Goal: Task Accomplishment & Management: Manage account settings

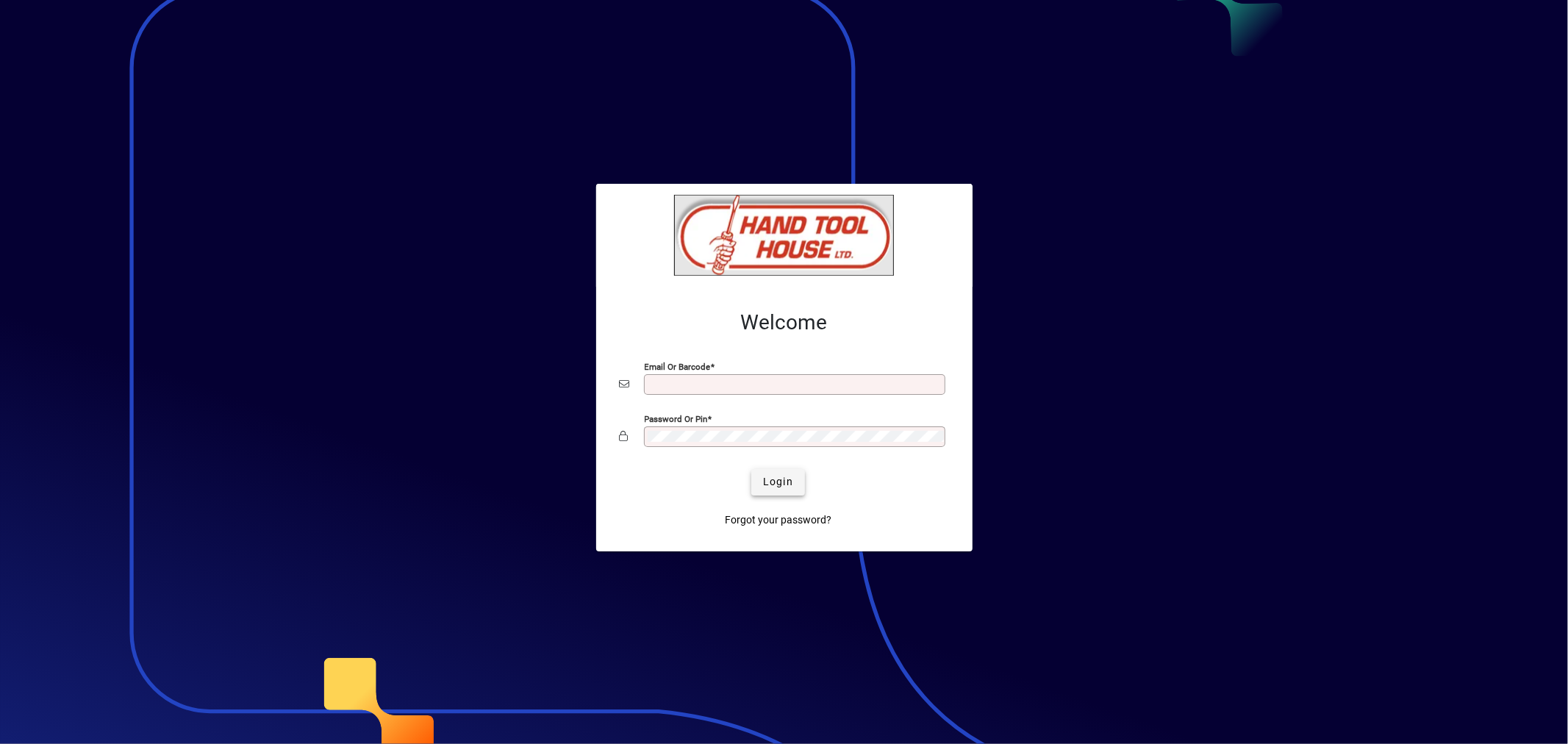
type input "**********"
click at [765, 485] on span "Login" at bounding box center [778, 482] width 30 height 16
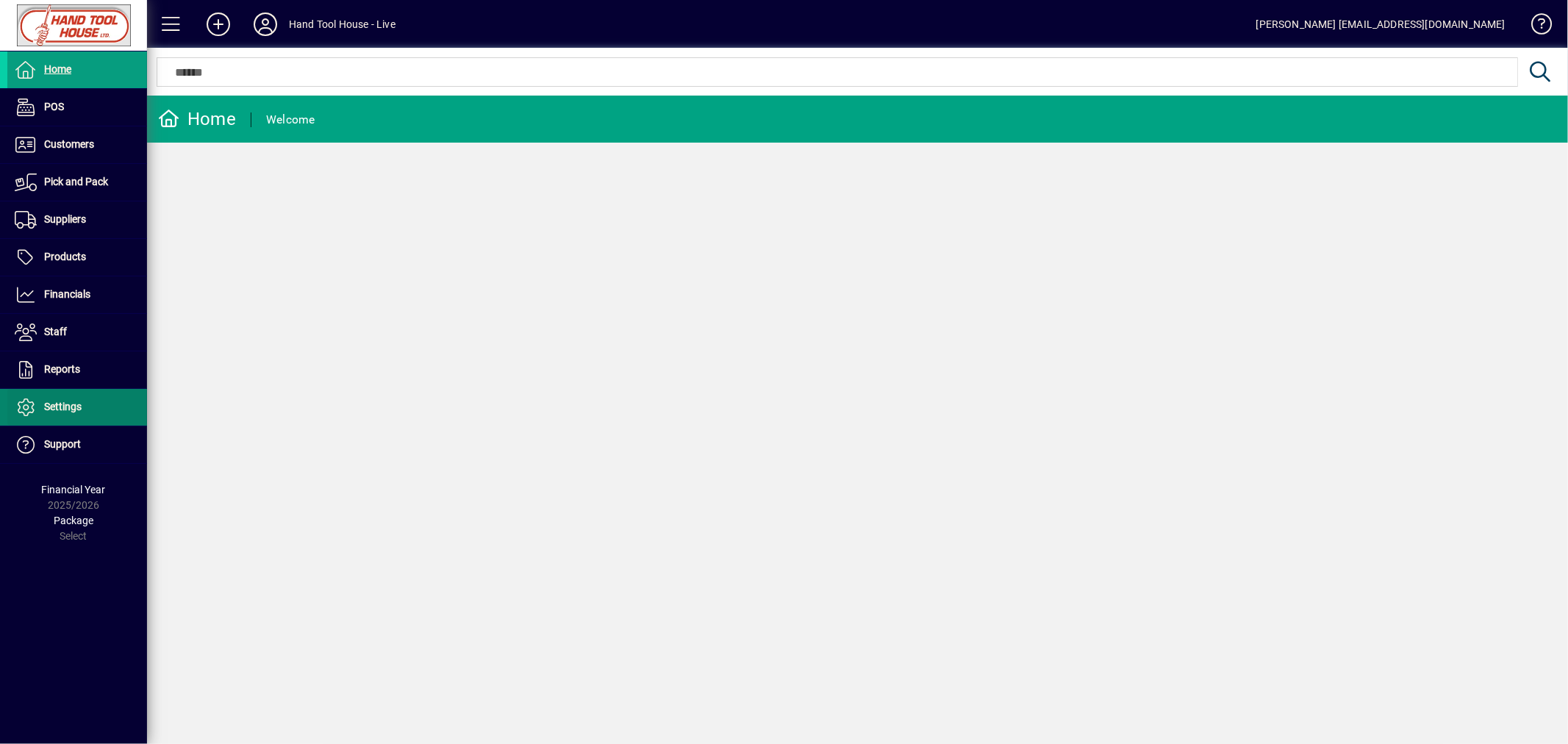
drag, startPoint x: 33, startPoint y: 408, endPoint x: 44, endPoint y: 405, distance: 11.4
click at [33, 408] on icon at bounding box center [26, 407] width 22 height 18
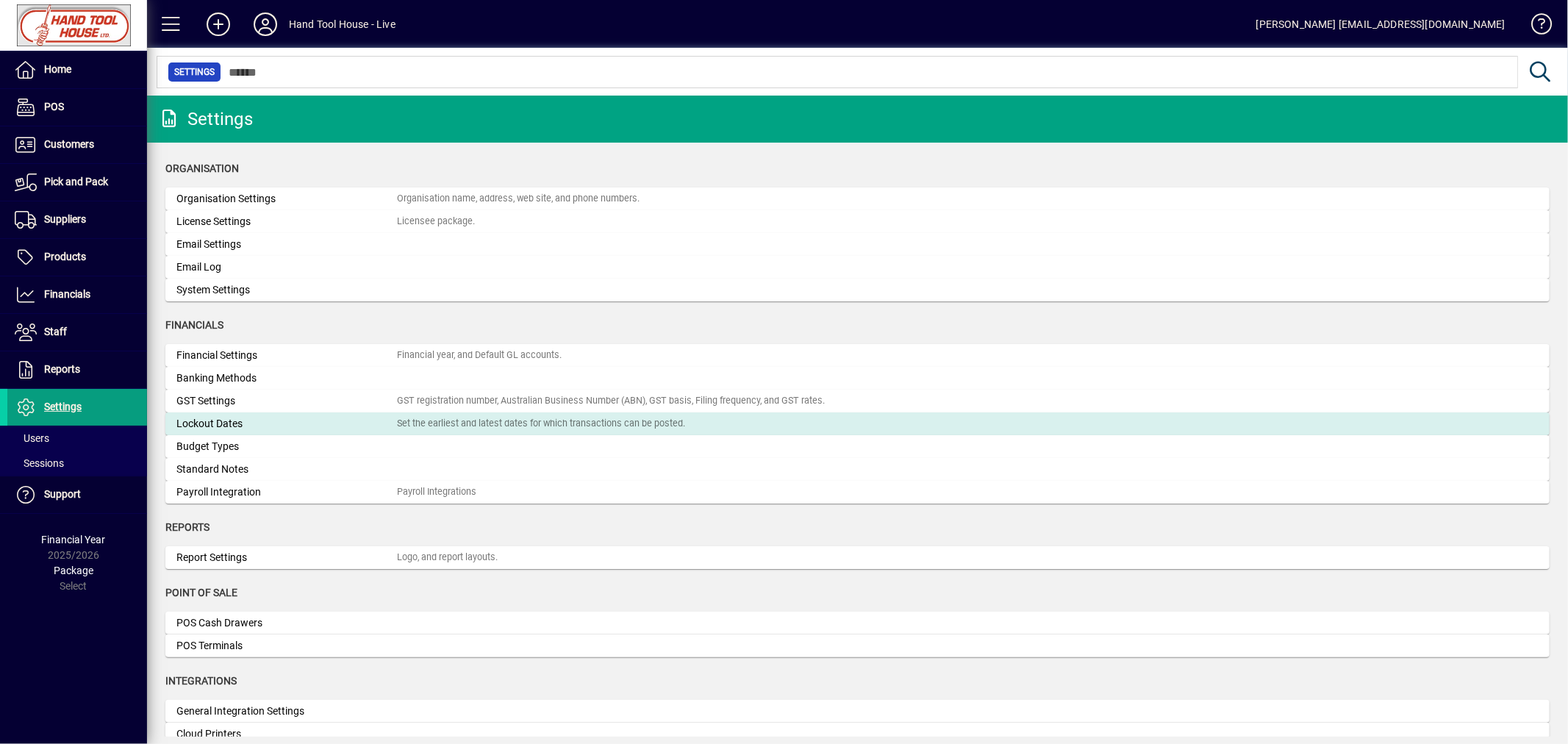
click at [466, 421] on div "Set the earliest and latest dates for which transactions can be posted." at bounding box center [541, 424] width 289 height 14
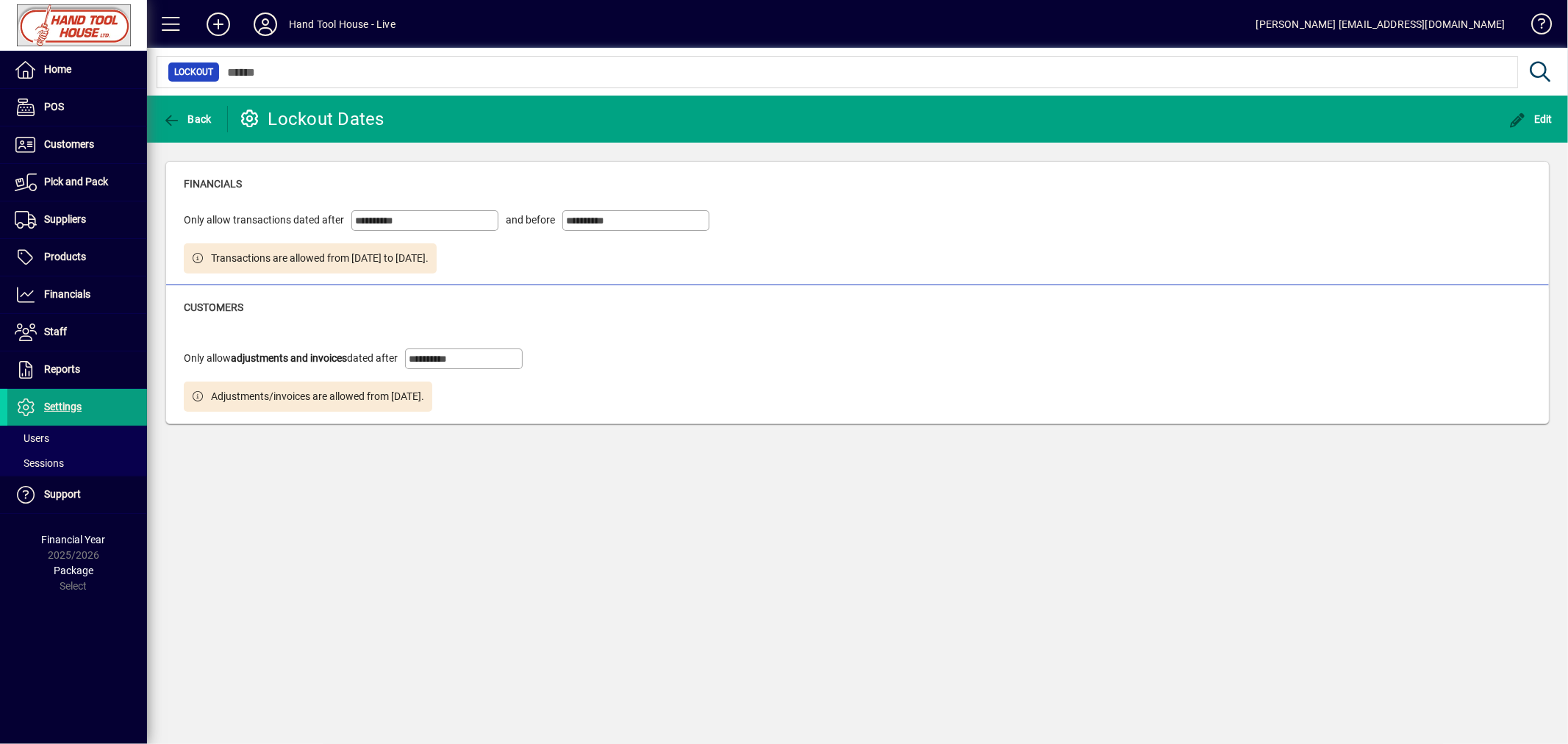
click at [453, 219] on input "**********" at bounding box center [426, 221] width 142 height 12
click at [1544, 122] on span "Edit" at bounding box center [1531, 119] width 44 height 12
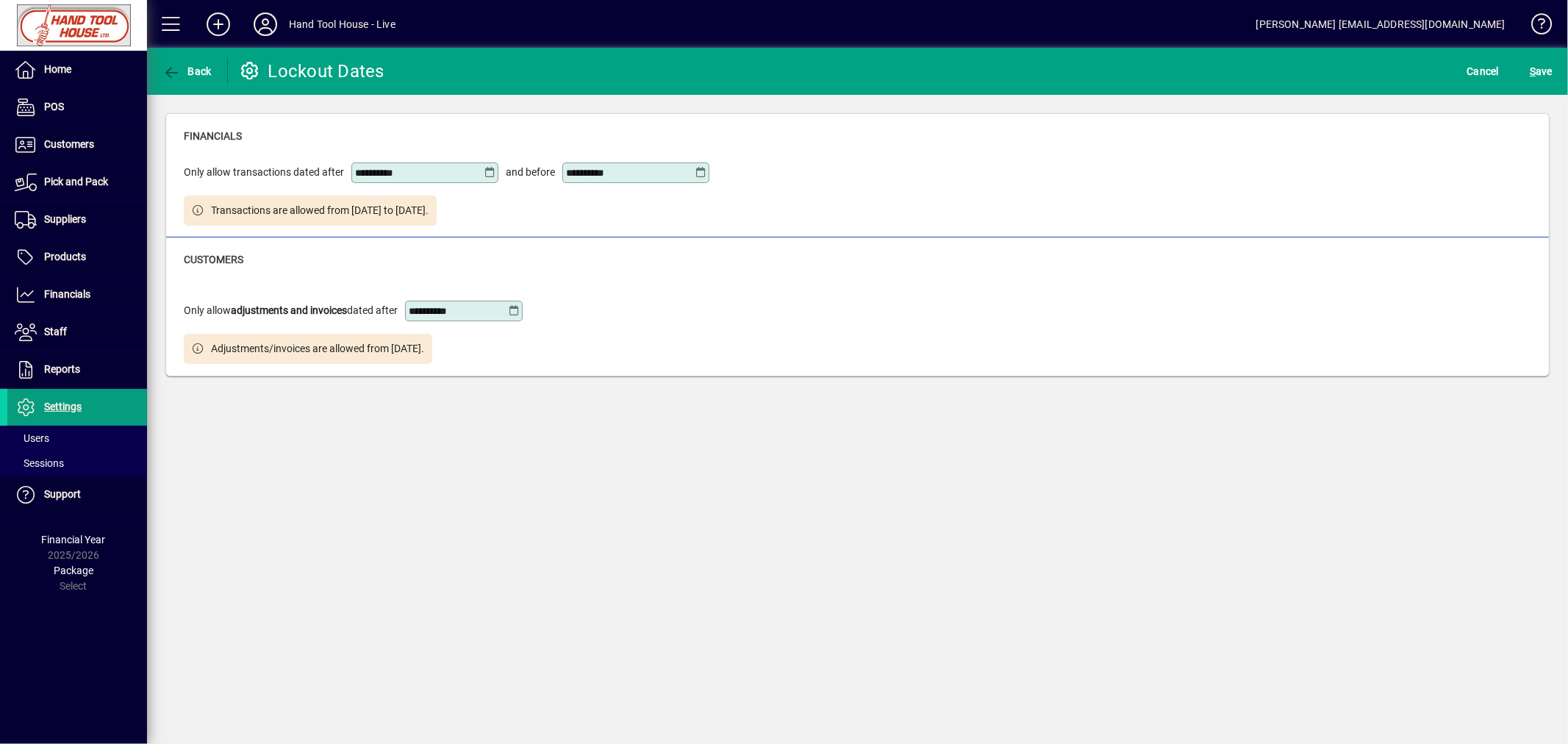
click at [517, 311] on icon at bounding box center [513, 311] width 11 height 12
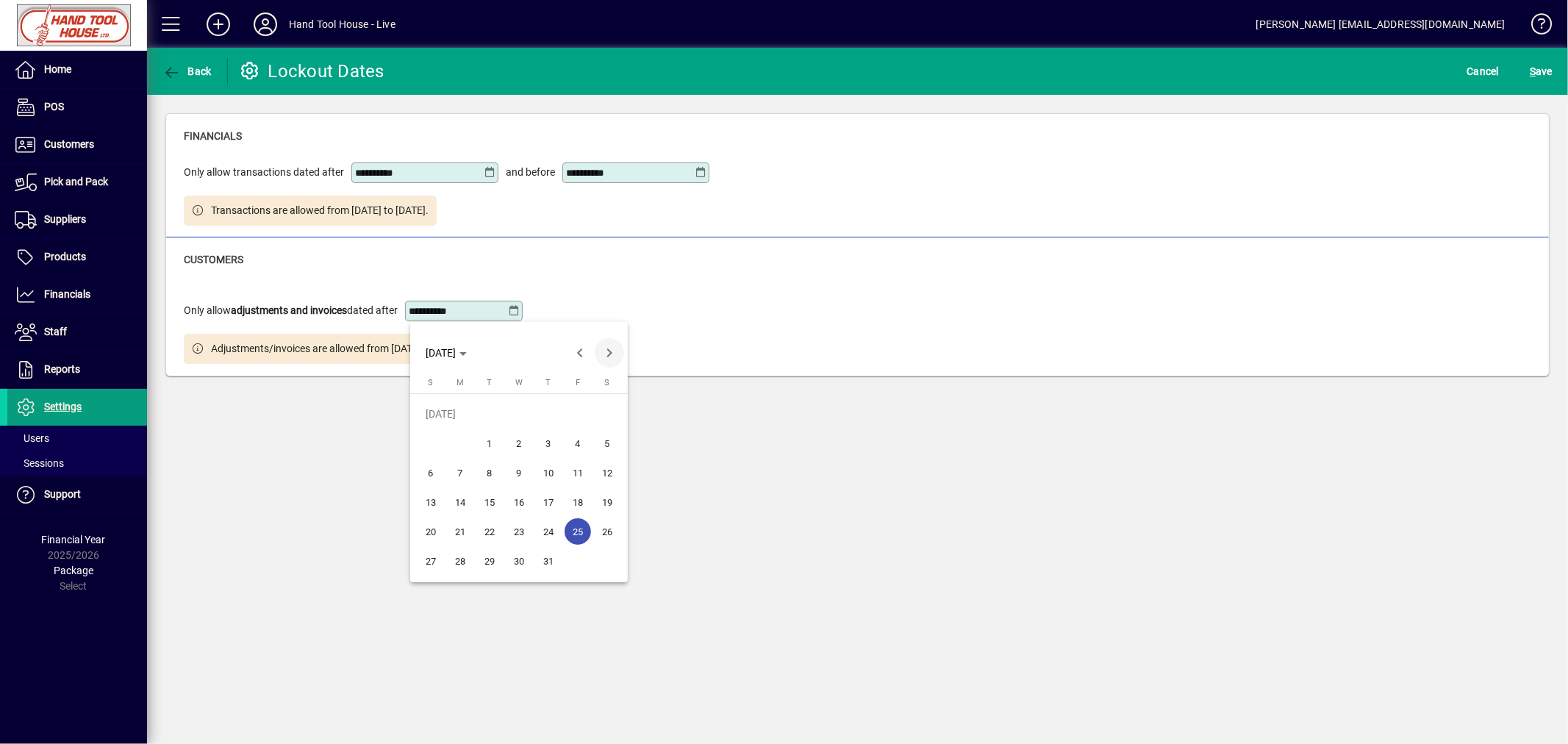
click at [608, 353] on span "Next month" at bounding box center [610, 353] width 30 height 30
click at [607, 351] on span "Next month" at bounding box center [610, 353] width 30 height 30
click at [525, 410] on span "1" at bounding box center [518, 414] width 27 height 27
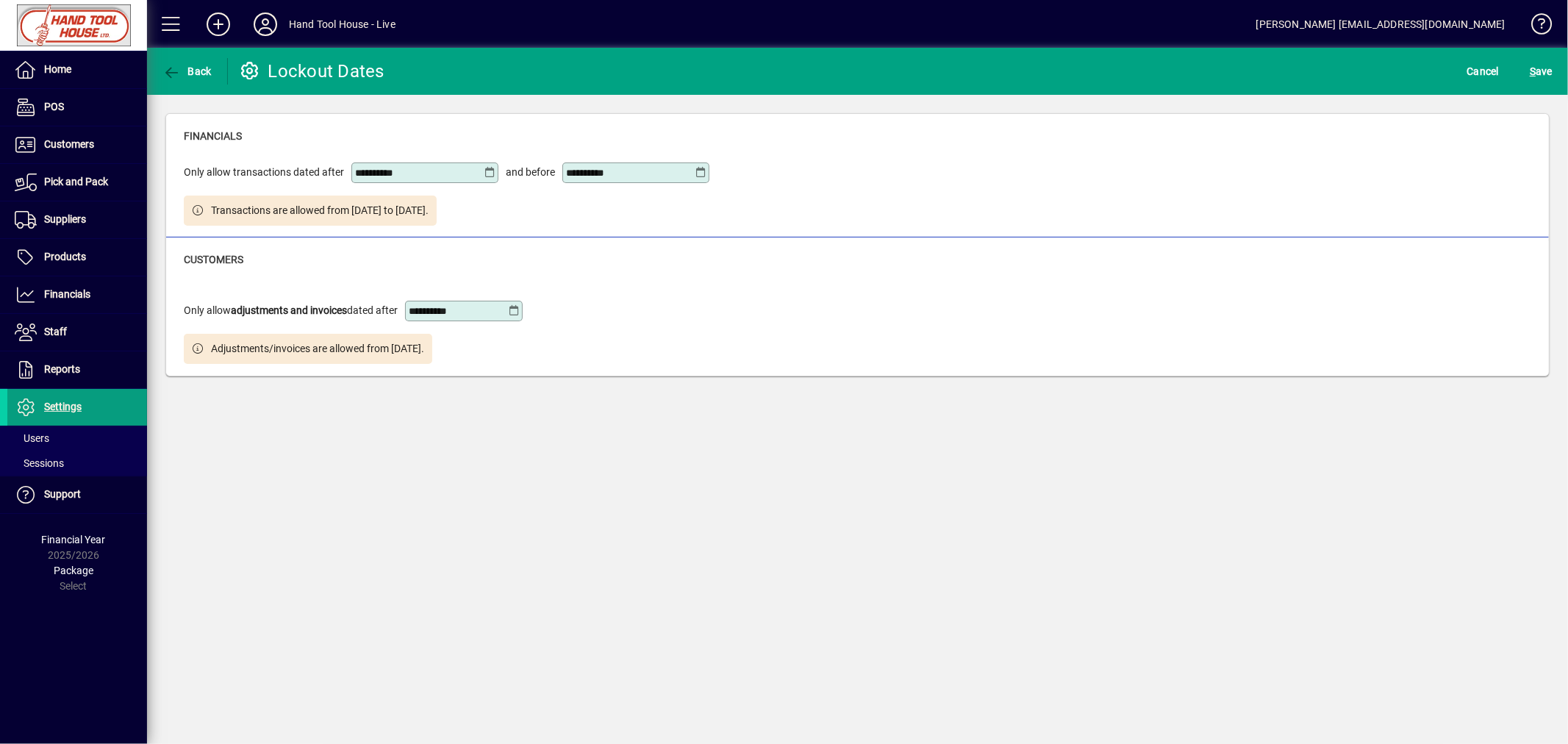
click at [517, 310] on icon at bounding box center [513, 311] width 11 height 12
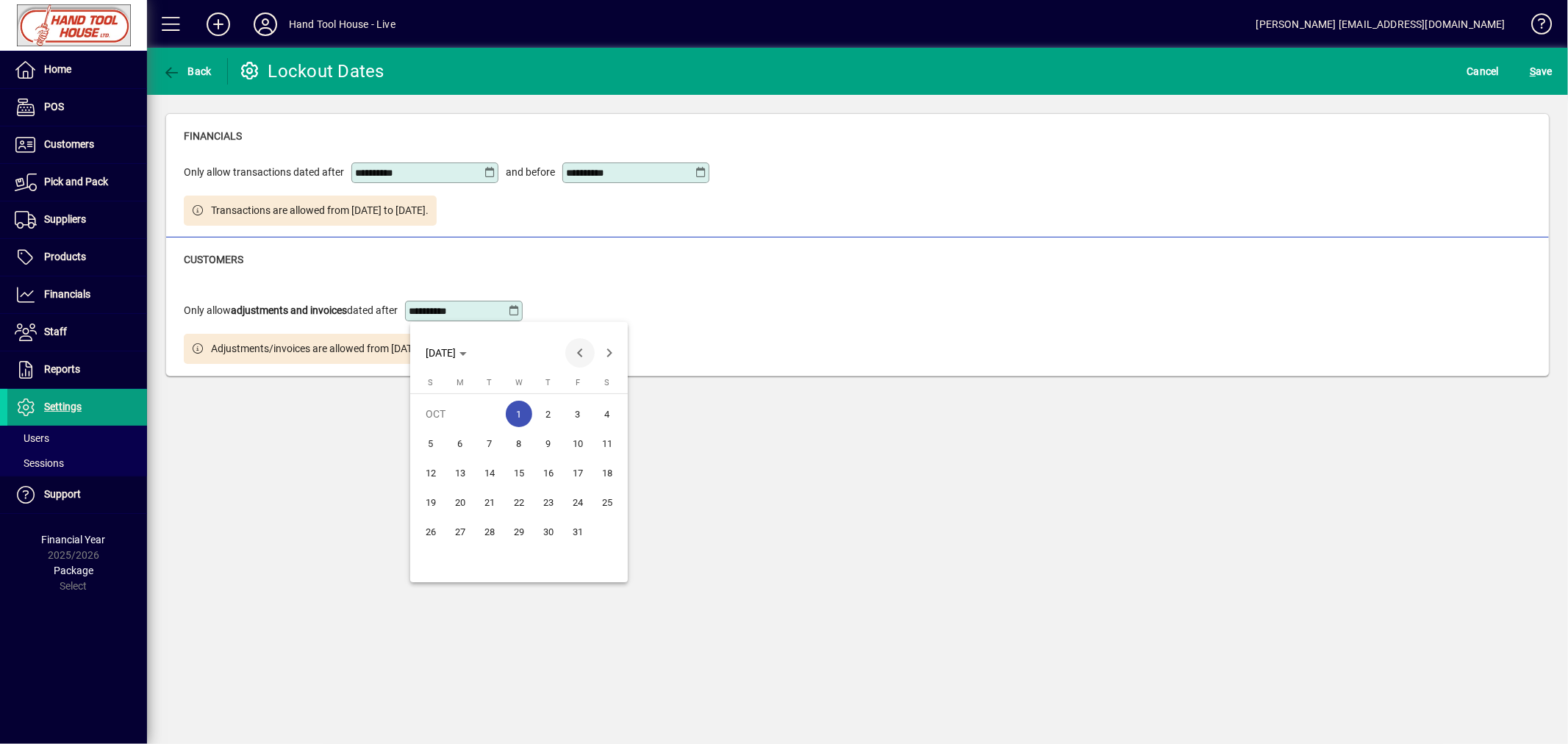
click at [576, 356] on span "Previous month" at bounding box center [580, 353] width 30 height 30
click at [489, 560] on span "30" at bounding box center [490, 560] width 27 height 27
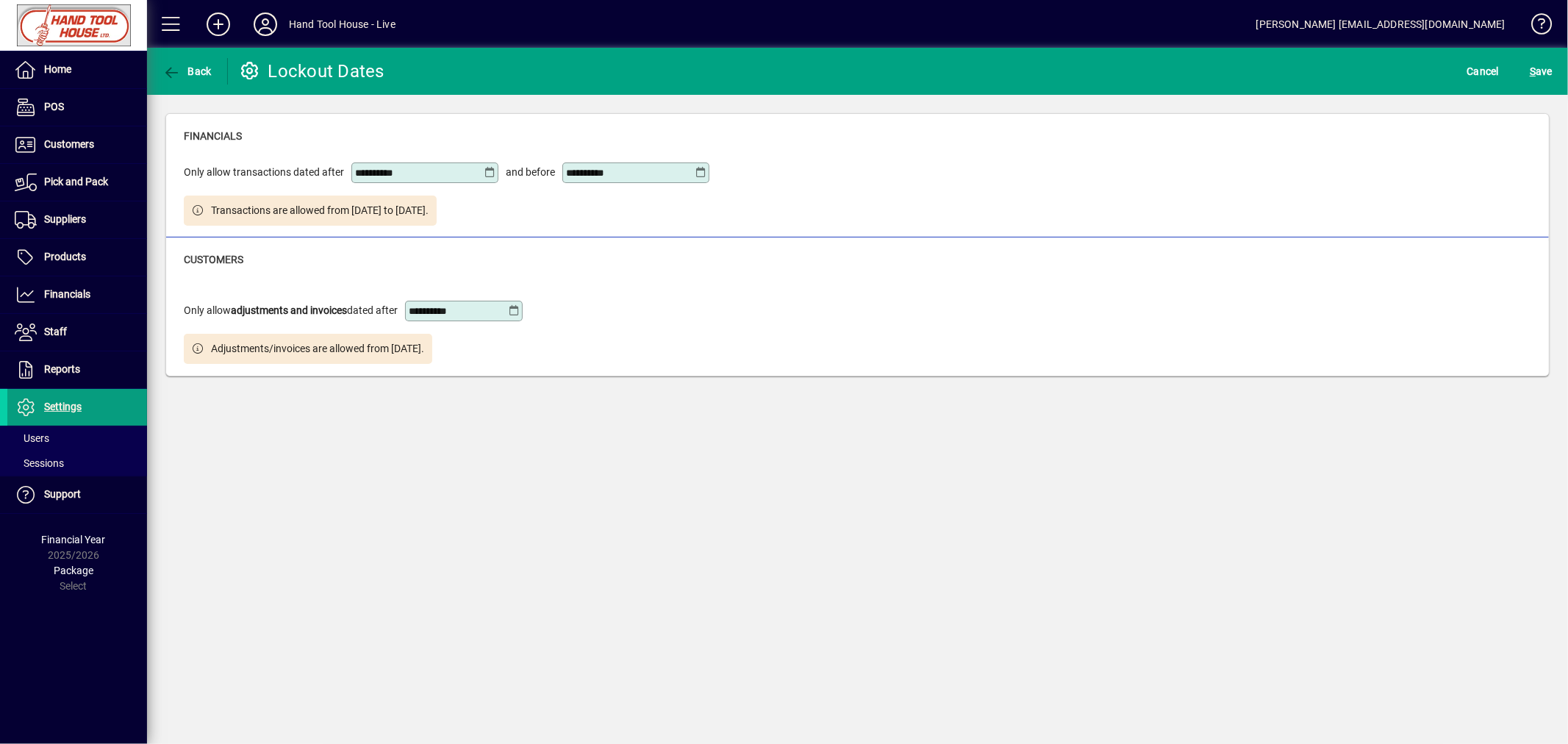
type input "**********"
click at [486, 172] on icon at bounding box center [490, 173] width 12 height 12
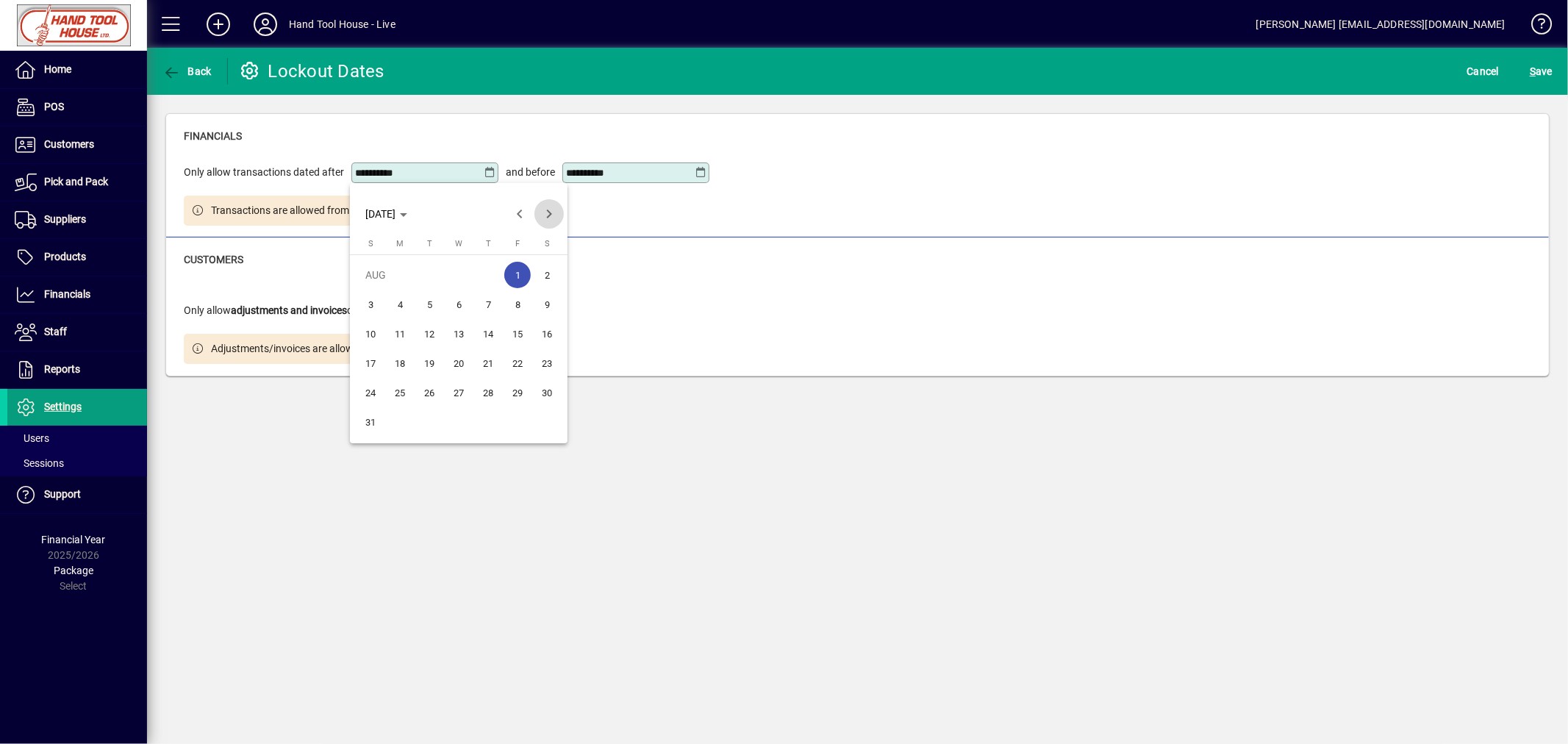
click at [556, 213] on span "Next month" at bounding box center [549, 214] width 30 height 30
click at [519, 218] on span "Previous month" at bounding box center [520, 214] width 30 height 30
drag, startPoint x: 398, startPoint y: 420, endPoint x: 407, endPoint y: 416, distance: 9.8
click at [399, 420] on span "29" at bounding box center [400, 422] width 27 height 27
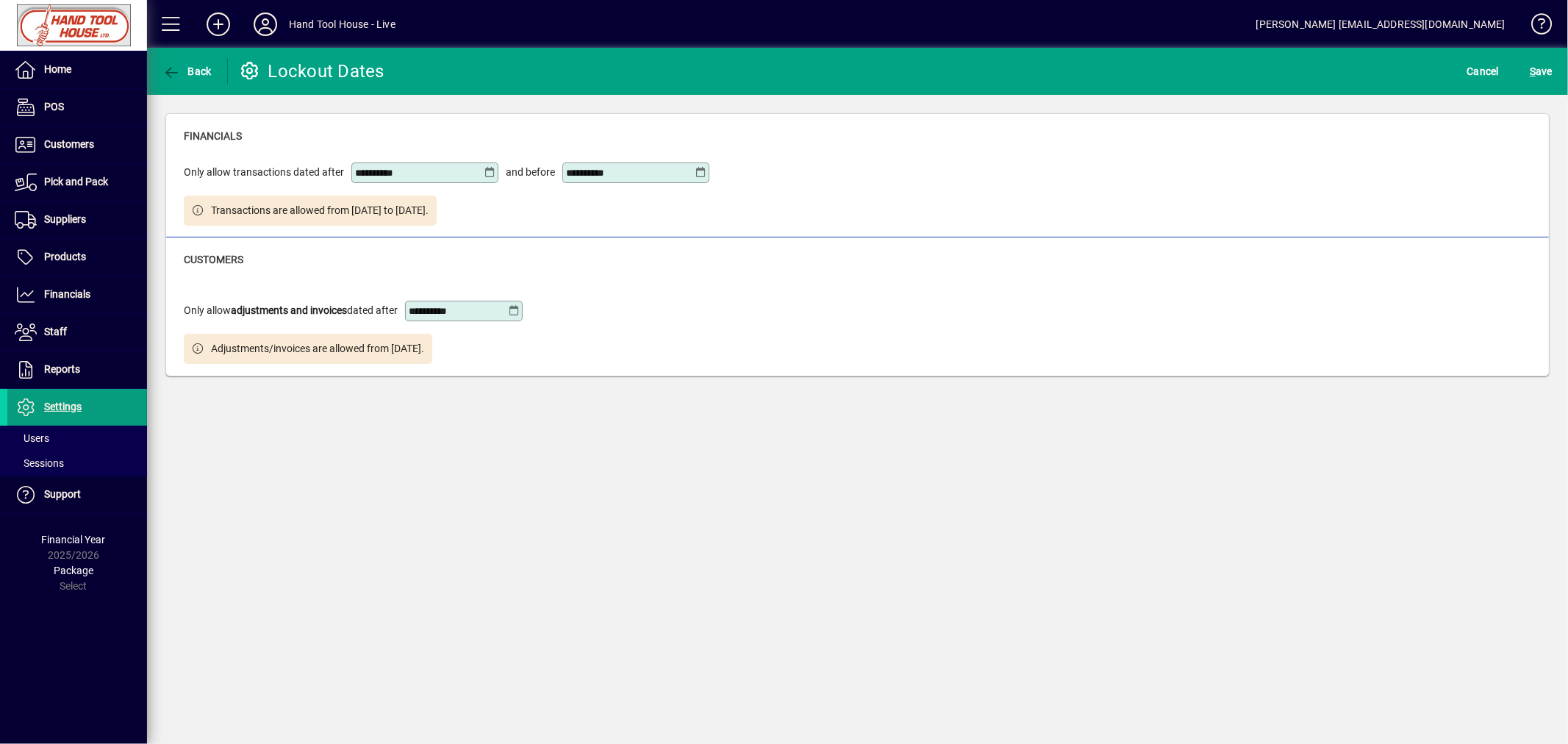
type input "**********"
click at [700, 172] on icon at bounding box center [700, 173] width 12 height 12
click at [723, 391] on span "31" at bounding box center [728, 392] width 27 height 27
click at [699, 170] on icon at bounding box center [700, 173] width 12 height 12
click at [754, 211] on span "Next month" at bounding box center [760, 214] width 30 height 30
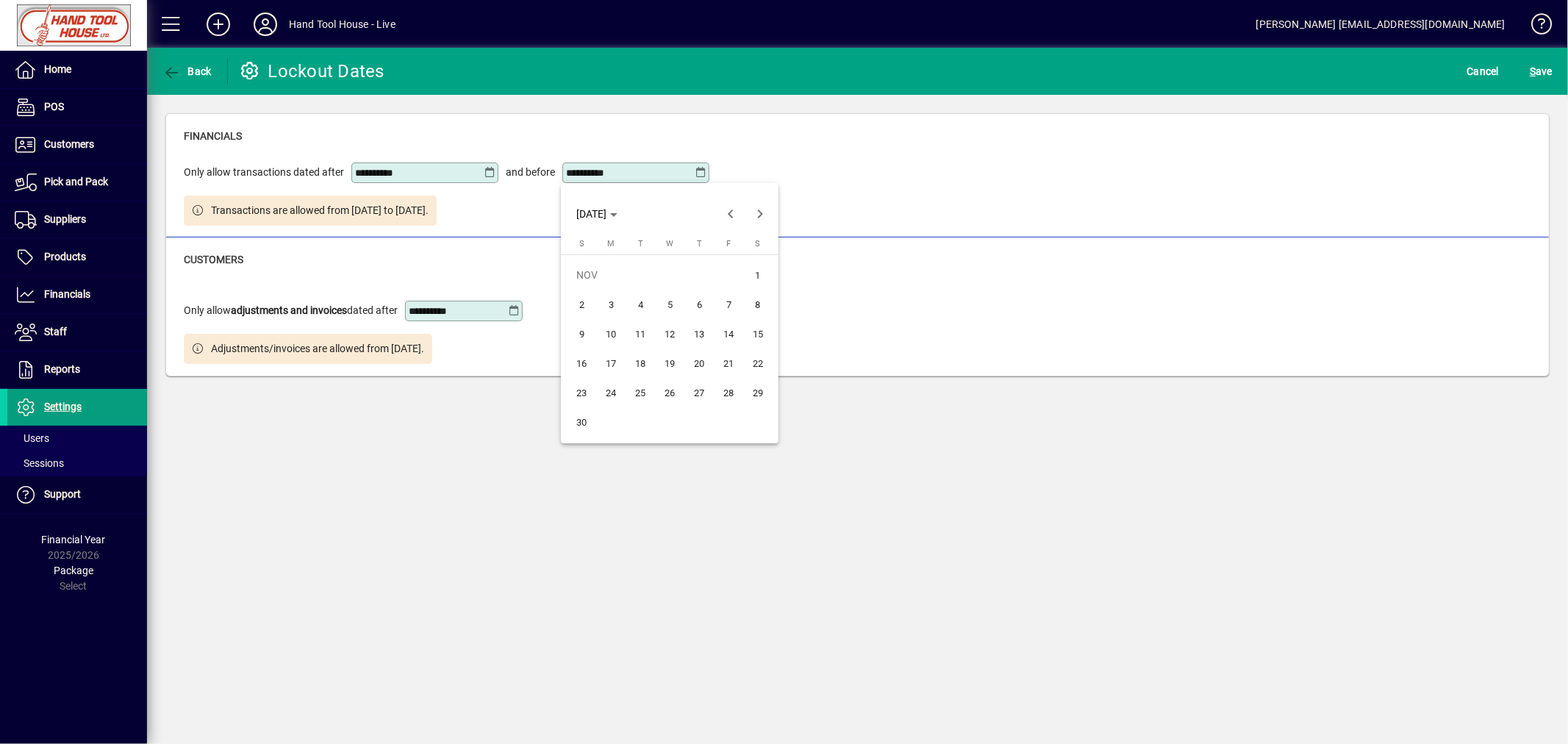
click at [760, 270] on span "1" at bounding box center [758, 275] width 27 height 27
type input "**********"
click at [1547, 67] on span "S ave" at bounding box center [1541, 72] width 23 height 24
